Goal: Task Accomplishment & Management: Use online tool/utility

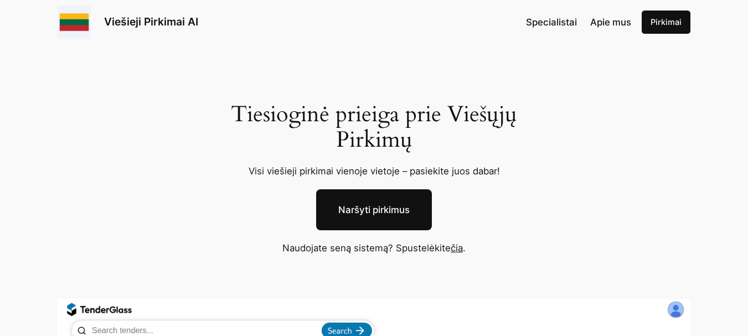
click at [457, 248] on link "čia" at bounding box center [457, 247] width 12 height 11
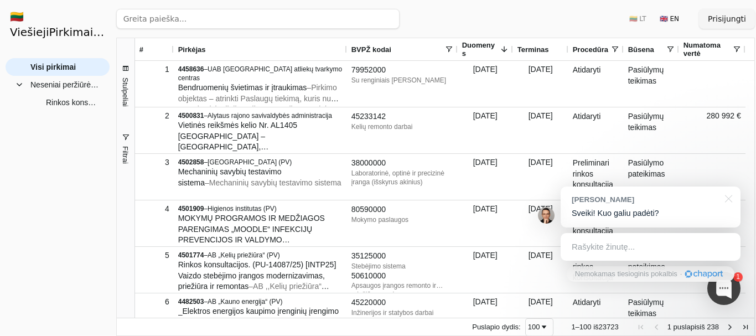
click at [728, 20] on font "Prisijungti" at bounding box center [727, 18] width 38 height 9
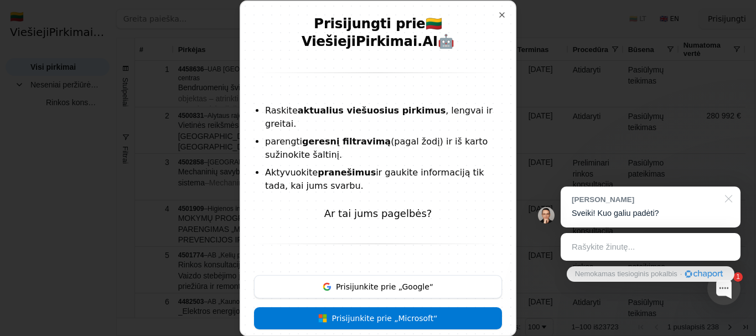
click at [727, 195] on div at bounding box center [727, 198] width 28 height 23
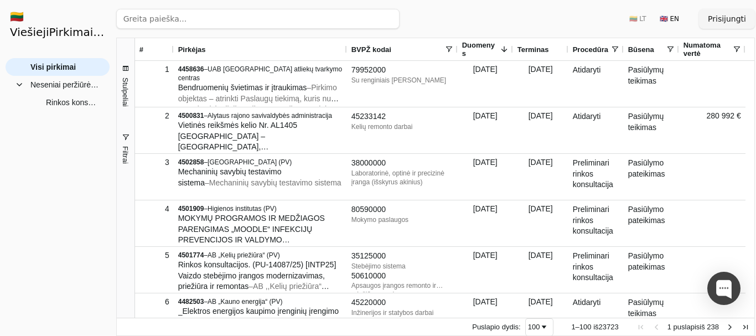
click at [731, 12] on button "Prisijungti" at bounding box center [727, 19] width 56 height 20
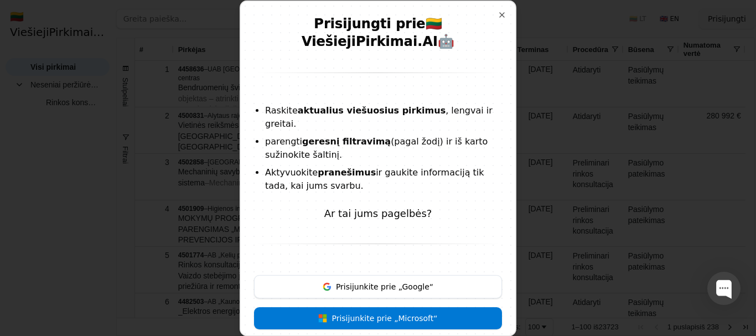
click at [384, 207] on font "Ar tai jums pagelbės?" at bounding box center [378, 213] width 108 height 12
click at [498, 18] on button "Uždaryti" at bounding box center [502, 14] width 9 height 9
